Goal: Information Seeking & Learning: Learn about a topic

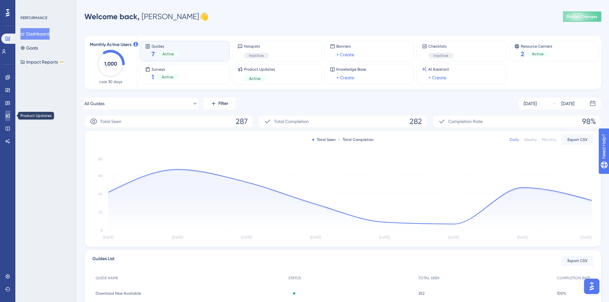
click at [8, 116] on icon at bounding box center [7, 115] width 5 height 5
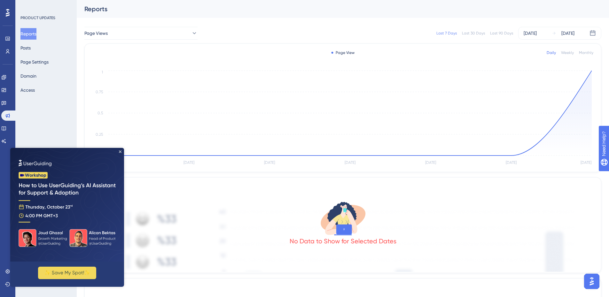
click at [119, 151] on img at bounding box center [67, 205] width 114 height 114
click at [120, 152] on icon "Close Preview" at bounding box center [120, 152] width 3 height 3
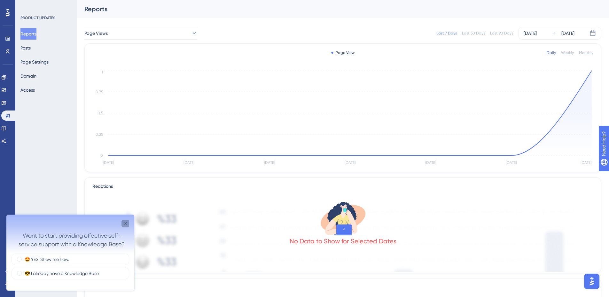
click at [125, 223] on icon "Close survey" at bounding box center [125, 223] width 3 height 3
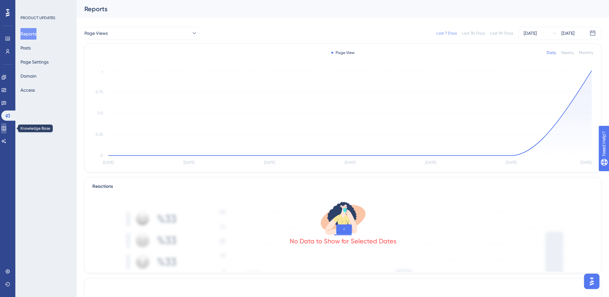
click at [6, 126] on link at bounding box center [3, 128] width 5 height 10
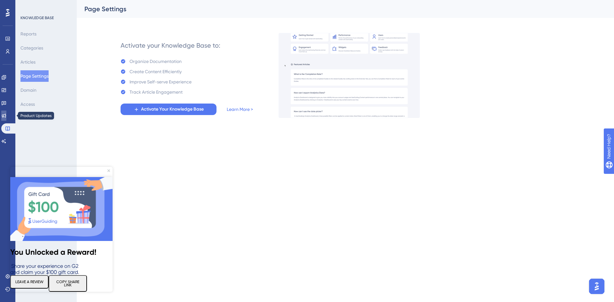
click at [5, 116] on icon at bounding box center [3, 115] width 5 height 5
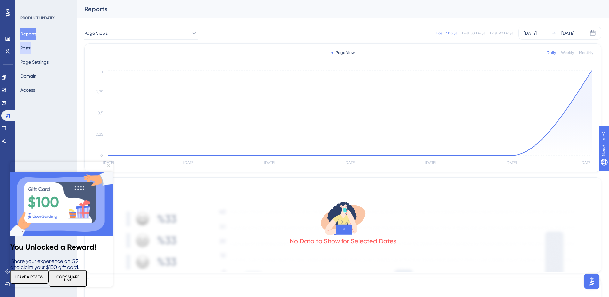
click at [31, 48] on button "Posts" at bounding box center [25, 48] width 10 height 12
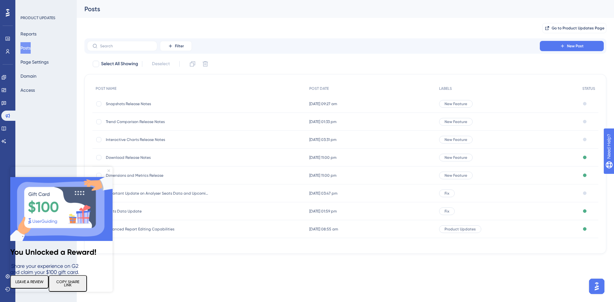
click at [109, 170] on icon "Close Preview" at bounding box center [108, 170] width 3 height 3
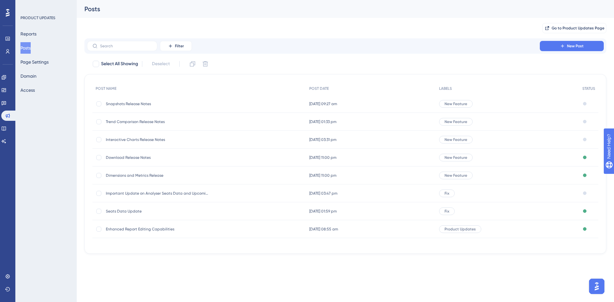
click at [158, 140] on span "Interactive Charts Release Notes" at bounding box center [157, 139] width 102 height 5
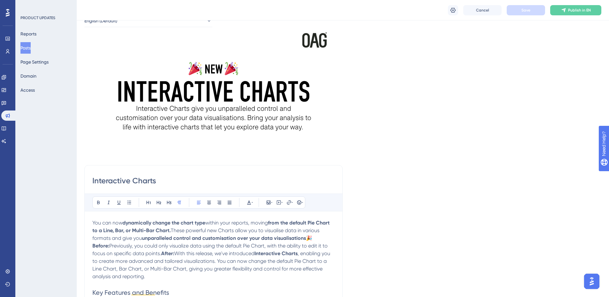
scroll to position [22, 0]
